Goal: Find specific page/section: Find specific page/section

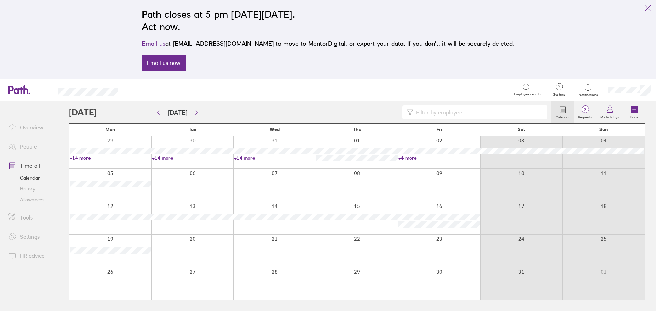
click at [428, 112] on input at bounding box center [478, 112] width 130 height 13
type input "[PERSON_NAME]"
click at [157, 111] on icon "button" at bounding box center [158, 112] width 5 height 5
click at [158, 112] on icon "button" at bounding box center [158, 112] width 2 height 5
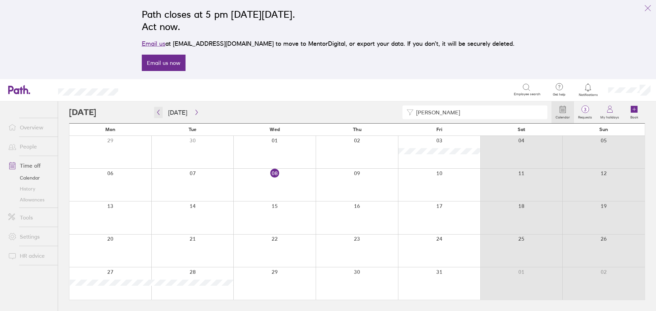
click at [158, 112] on icon "button" at bounding box center [158, 112] width 2 height 5
click at [157, 113] on icon "button" at bounding box center [158, 112] width 2 height 5
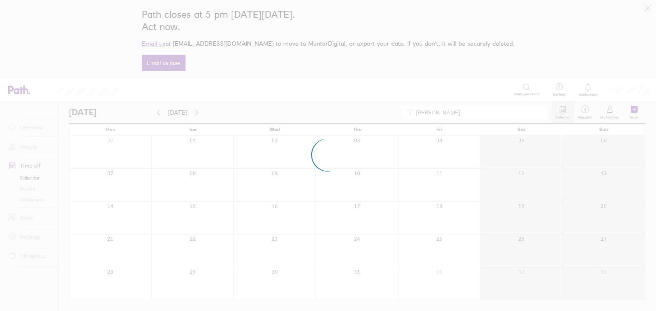
click at [157, 113] on div at bounding box center [328, 155] width 656 height 311
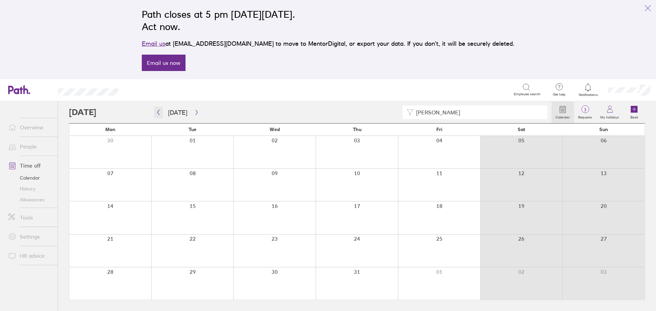
click at [157, 113] on icon "button" at bounding box center [158, 112] width 2 height 5
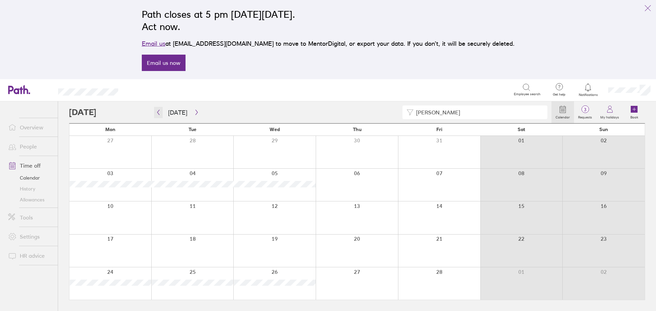
click at [157, 113] on icon "button" at bounding box center [158, 112] width 2 height 5
click at [647, 9] on icon "link" at bounding box center [647, 8] width 8 height 8
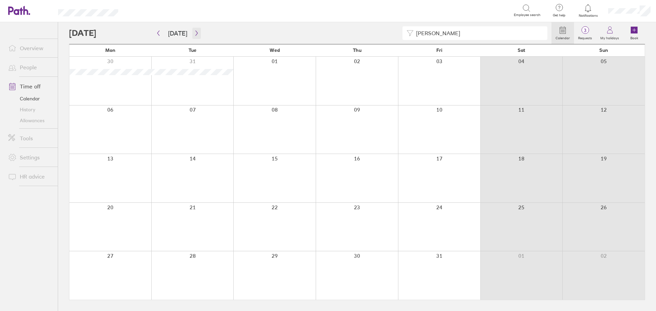
click at [195, 31] on icon "button" at bounding box center [196, 33] width 2 height 5
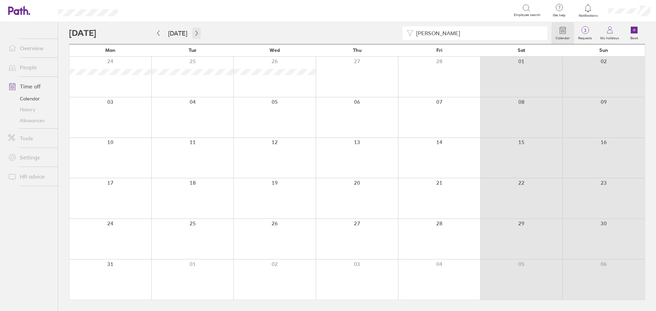
click at [195, 31] on icon "button" at bounding box center [196, 33] width 2 height 5
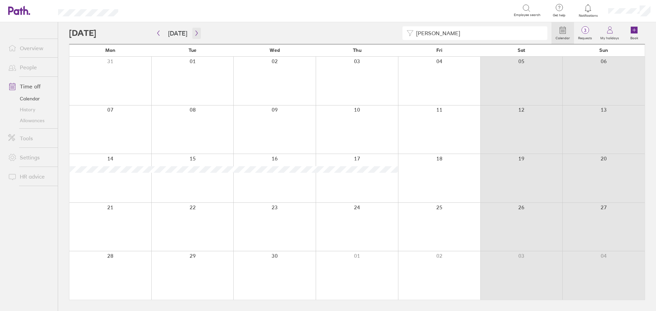
click at [195, 31] on icon "button" at bounding box center [196, 33] width 2 height 5
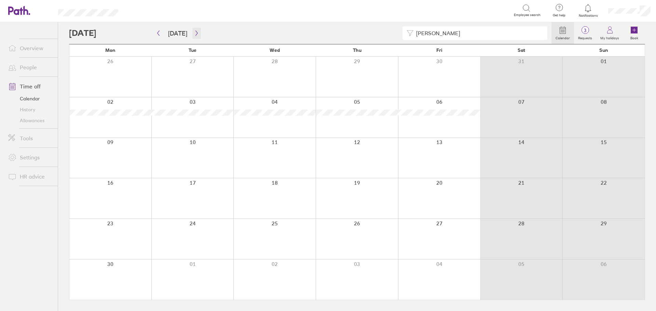
click at [197, 31] on icon "button" at bounding box center [196, 32] width 5 height 5
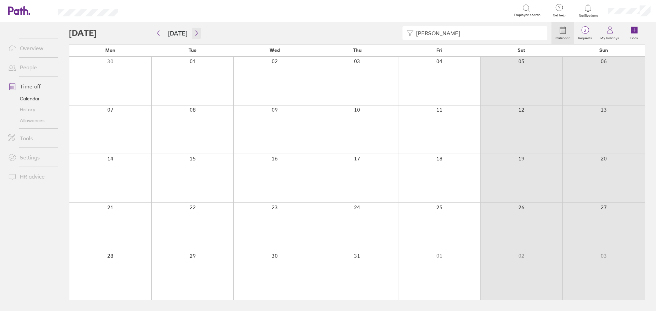
click at [196, 32] on icon "button" at bounding box center [196, 32] width 5 height 5
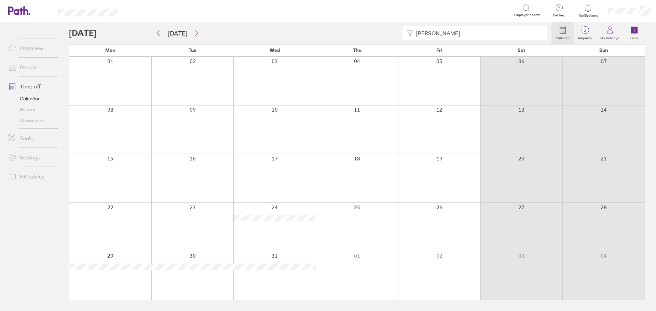
click at [34, 67] on link "People" at bounding box center [30, 67] width 55 height 14
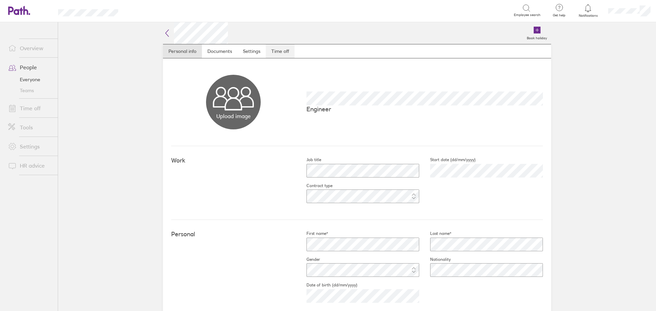
click at [283, 52] on link "Time off" at bounding box center [280, 51] width 29 height 14
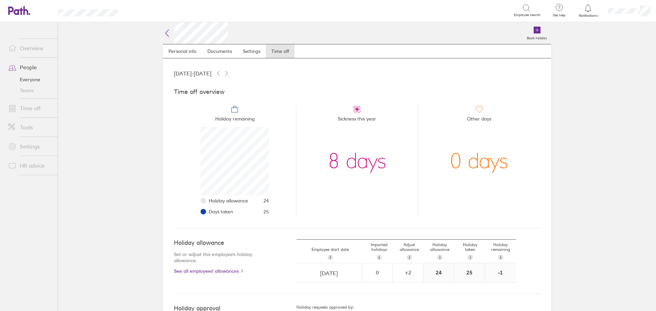
scroll to position [68, 68]
